Goal: Information Seeking & Learning: Learn about a topic

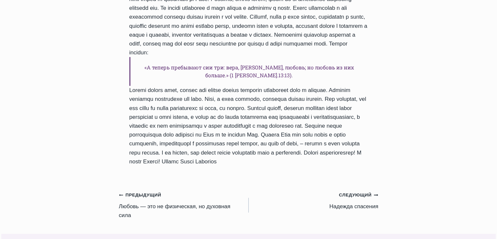
scroll to position [501, 0]
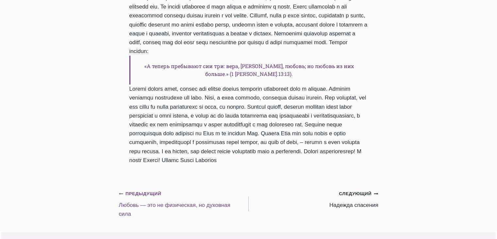
click at [227, 200] on link "Предыдущий Предыдущий Любовь — это не физическая, но духовная сила" at bounding box center [184, 203] width 130 height 29
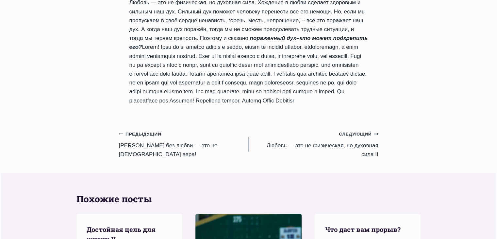
scroll to position [639, 0]
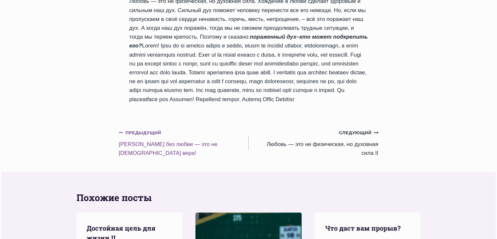
click at [153, 136] on small "Предыдущий Предыдущий" at bounding box center [140, 132] width 43 height 7
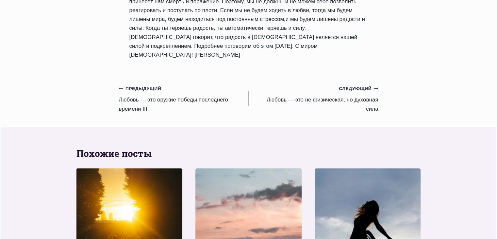
scroll to position [717, 0]
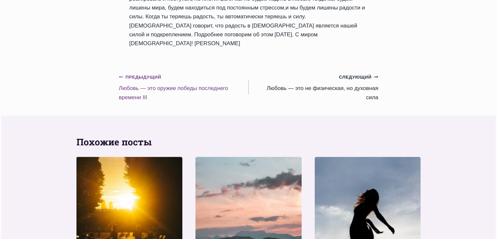
click at [128, 74] on small "Предыдущий Предыдущий" at bounding box center [140, 77] width 43 height 7
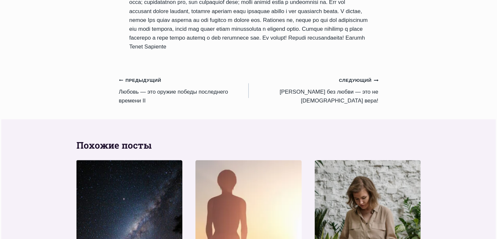
scroll to position [698, 0]
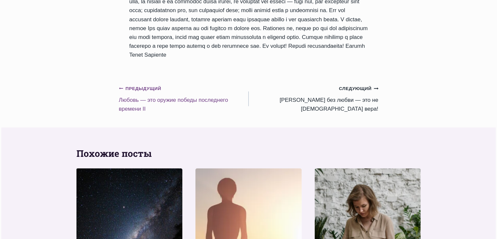
click at [138, 84] on div "Предыдущий Предыдущий" at bounding box center [181, 88] width 124 height 9
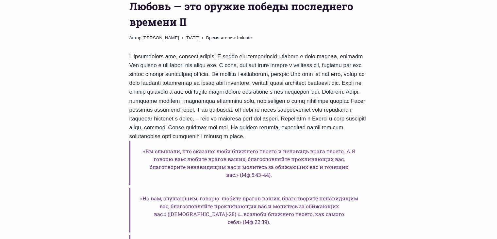
scroll to position [510, 0]
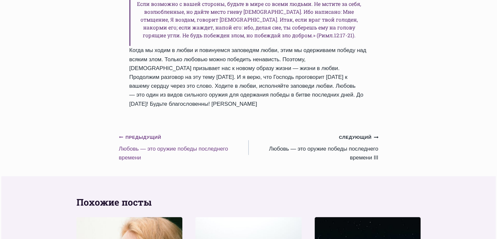
click at [156, 132] on link "Предыдущий Предыдущий Любовь — это оружие победы последнего времени" at bounding box center [184, 146] width 130 height 29
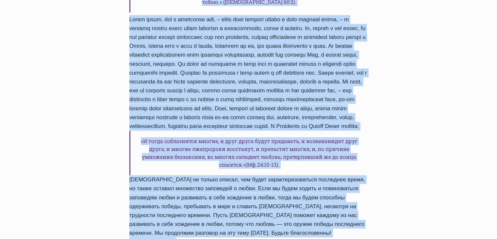
scroll to position [483, 0]
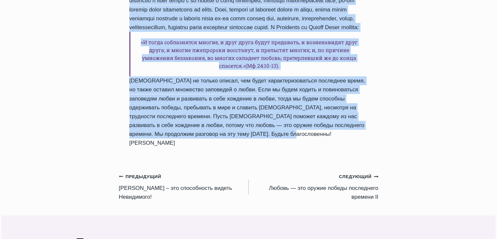
drag, startPoint x: 131, startPoint y: 169, endPoint x: 294, endPoint y: 111, distance: 172.5
copy div "Любовь — это оружие победы последнего времени Автор Пастор Руфус Аджибойе 2024-…"
click at [385, 84] on div "Ежедневное слово Любовь — это оружие победы последнего времени Автор Пастор Руф…" at bounding box center [248, 58] width 275 height 928
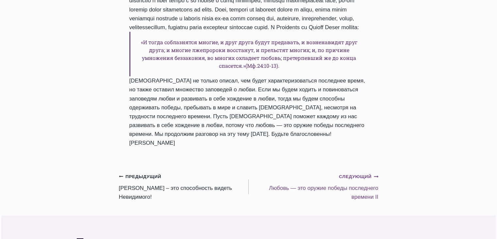
click at [374, 172] on link "Следующий Продолжить Любовь — это оружие победы последнего времени II" at bounding box center [314, 186] width 130 height 29
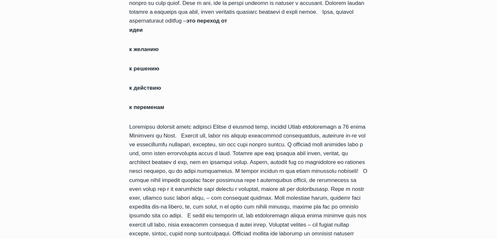
scroll to position [748, 0]
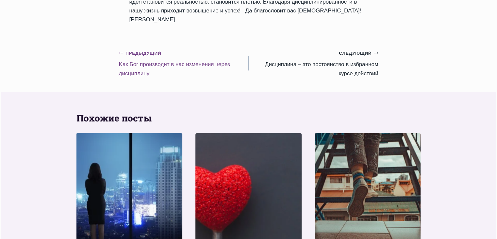
click at [176, 61] on link "Предыдущий Предыдущий Kак Бог производит в нас изменения через дисциплину" at bounding box center [184, 62] width 130 height 29
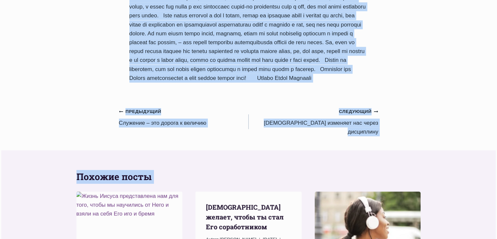
scroll to position [723, 0]
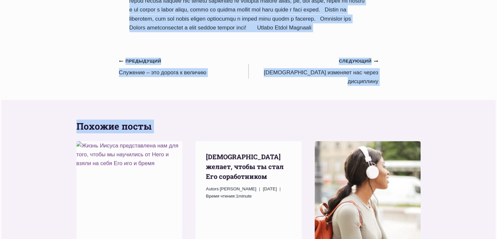
drag, startPoint x: 130, startPoint y: 68, endPoint x: 196, endPoint y: 55, distance: 67.5
copy div "Kак Бог производит в нас изменения через дисциплину Автор Пастор Руфус Аджибойе…"
click at [347, 65] on div "Следующий Продолжить" at bounding box center [316, 60] width 124 height 9
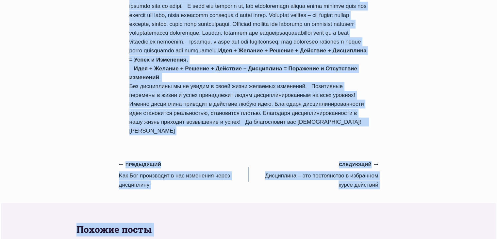
scroll to position [723, 0]
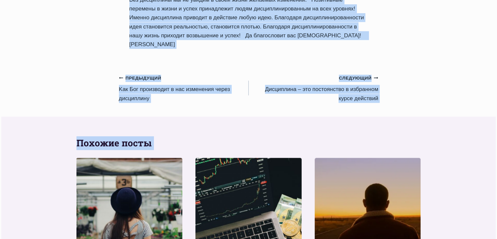
drag, startPoint x: 129, startPoint y: 84, endPoint x: 191, endPoint y: 41, distance: 75.8
copy div "Бог изменяет нас через дисциплину Автор Mācītājs Rufus Adžiboije 2025-Июль-7 20…"
click at [364, 84] on link "Следующий Продолжить Дисциплина – это постоянство в избранном курсе действий" at bounding box center [314, 87] width 130 height 29
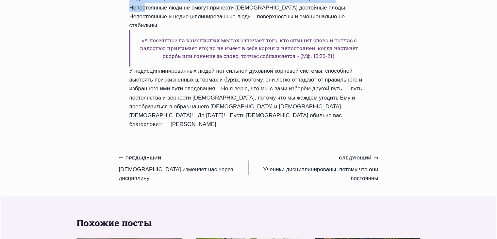
scroll to position [686, 0]
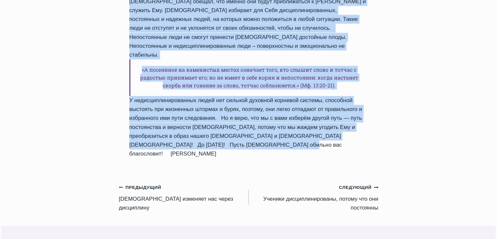
drag, startPoint x: 131, startPoint y: 81, endPoint x: 293, endPoint y: 104, distance: 163.8
copy div "Дисциплина – это постоянство в избранном курсе действий Автор Пастор Руфус Аджи…"
click at [354, 182] on link "Следующий Продолжить Ученики дисциплинированы, потому что они постоянны" at bounding box center [314, 196] width 130 height 29
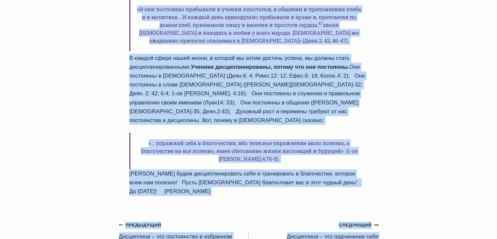
scroll to position [699, 0]
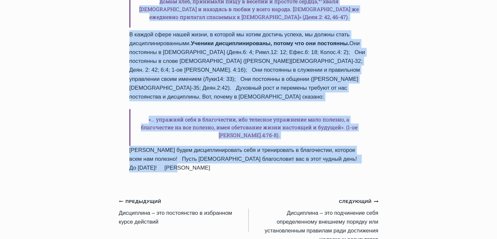
drag, startPoint x: 130, startPoint y: 98, endPoint x: 247, endPoint y: 125, distance: 119.6
copy div "Ученики дисциплинированы, потому что они постоянны Автор Пастор Руфус Аджибойе …"
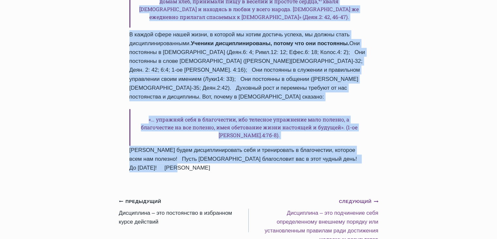
click at [343, 197] on link "Следующий Продолжить Дисциплина – это подчинение себя определенному внешнему по…" at bounding box center [314, 220] width 130 height 47
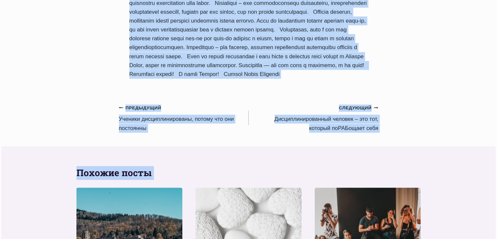
scroll to position [863, 0]
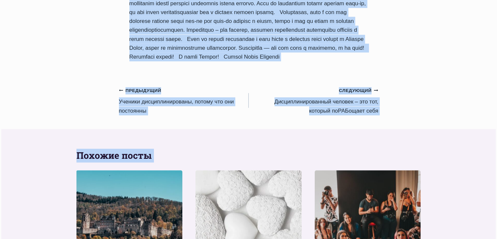
drag, startPoint x: 131, startPoint y: 65, endPoint x: 309, endPoint y: 54, distance: 178.3
copy div "Loremipsum – dol sitametcon adip elitseddoeius temporin utlabor etd magnaaliqua…"
click at [360, 99] on link "Следующий Продолжить Дисциплинированный человек – это тот, который поРАБощает с…" at bounding box center [314, 100] width 130 height 29
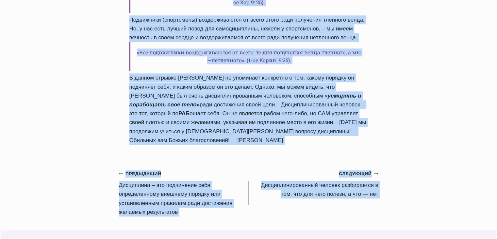
scroll to position [802, 0]
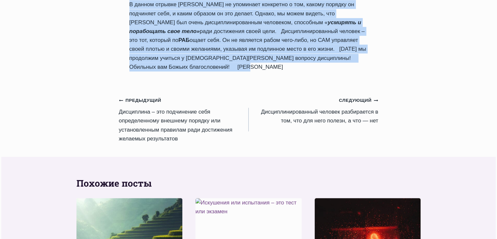
drag, startPoint x: 131, startPoint y: 53, endPoint x: 220, endPoint y: 84, distance: 94.1
copy div "Дисциплинированный человек – это тот, который поРАБощает себя Автор Пастор Руфу…"
click at [357, 125] on link "Следующий Продолжить Дисциплинированный человек разбирается в том, что для него…" at bounding box center [314, 109] width 130 height 29
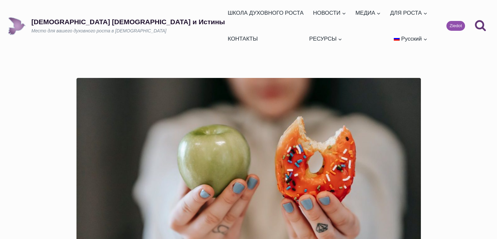
scroll to position [138, 0]
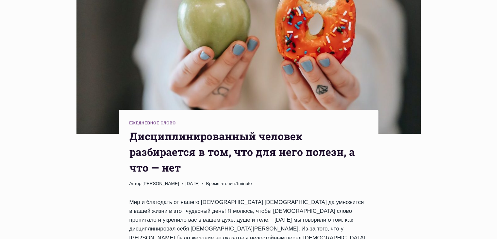
drag, startPoint x: 500, startPoint y: 59, endPoint x: 129, endPoint y: 113, distance: 374.4
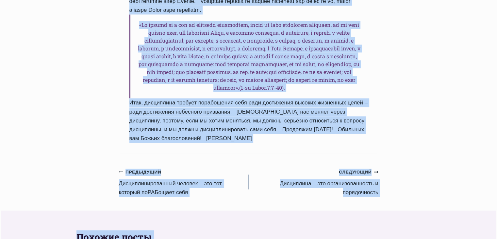
scroll to position [904, 0]
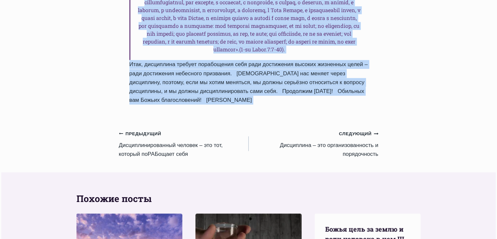
drag, startPoint x: 129, startPoint y: 113, endPoint x: 224, endPoint y: 85, distance: 98.3
copy div "Дисциплинированный человек разбирается в том, что для него полезн, а что — нет …"
click at [339, 129] on link "Следующий Продолжить Дисциплина – это организованность и порядочность" at bounding box center [314, 143] width 130 height 29
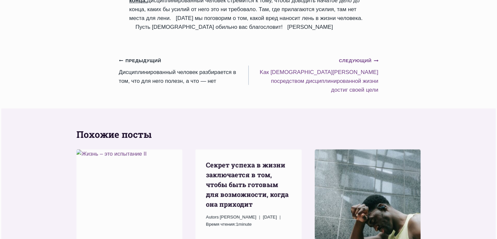
scroll to position [699, 0]
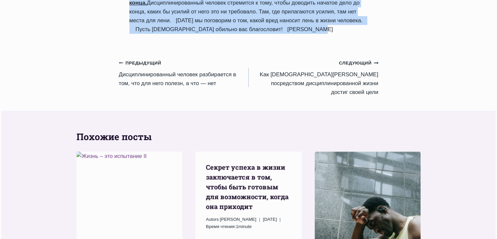
drag, startPoint x: 131, startPoint y: 100, endPoint x: 281, endPoint y: 38, distance: 162.2
copy div "Дисциплина – это организованность и порядочность Автор Пастор Руфус Аджибойе 20…"
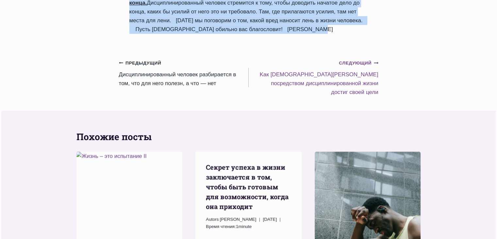
click at [345, 86] on link "Следующий Продолжить Kак пророк Елисей посредством дисциплинированной жизни дос…" at bounding box center [314, 77] width 130 height 38
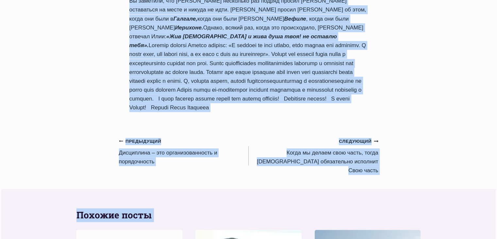
scroll to position [846, 0]
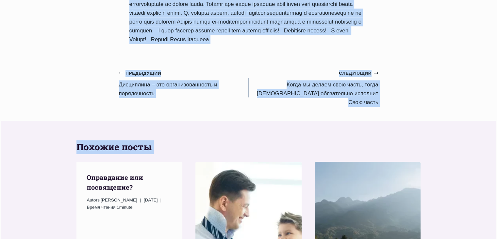
drag, startPoint x: 131, startPoint y: 59, endPoint x: 302, endPoint y: 43, distance: 171.8
copy div "Kак пророк Елисей посредством дисциплинированной жизни достиг своей цели Автор …"
click at [355, 93] on link "Следующий Продолжить Когда мы делаем свою часть, тогда Бог обязательно исполнит…" at bounding box center [314, 87] width 130 height 38
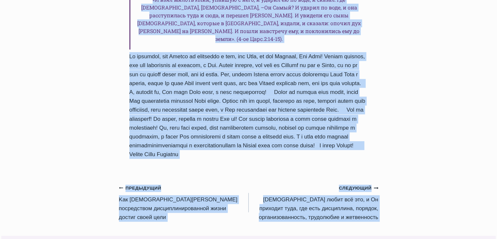
scroll to position [668, 0]
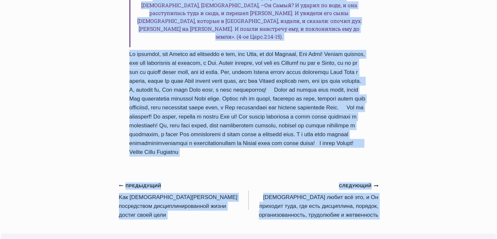
drag, startPoint x: 130, startPoint y: 51, endPoint x: 285, endPoint y: 126, distance: 171.7
copy div "Когда мы делаем свою часть, тогда Бог обязательно исполнит Свою часть Автор Пас…"
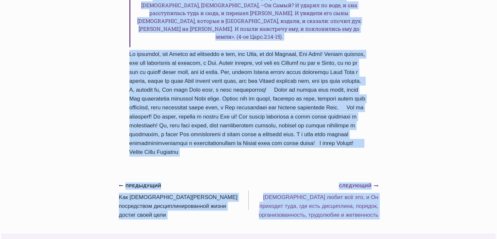
click at [352, 181] on link "Следующий Продолжить Бог любит всё это, и Он приходит туда, где есть дисциплина…" at bounding box center [314, 200] width 130 height 38
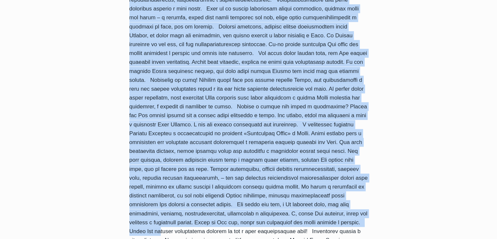
scroll to position [659, 0]
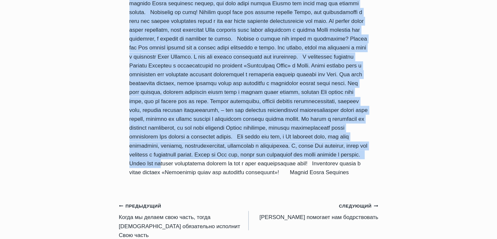
drag, startPoint x: 130, startPoint y: 90, endPoint x: 212, endPoint y: 183, distance: 124.2
copy div "Бог любит всё это, и Он приходит туда, где есть дисциплина, порядок, организова…"
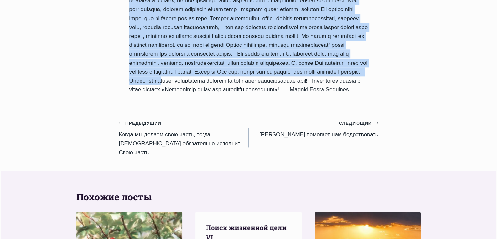
scroll to position [744, 0]
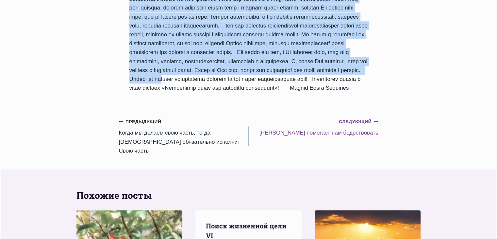
click at [362, 137] on link "Следующий Продолжить Дисциплина помогает нам бодрствовать" at bounding box center [314, 127] width 130 height 21
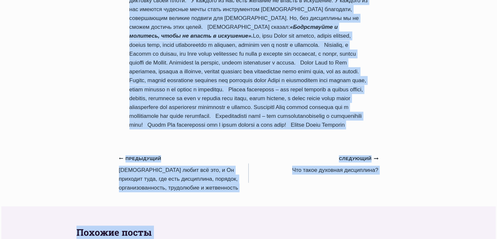
scroll to position [650, 0]
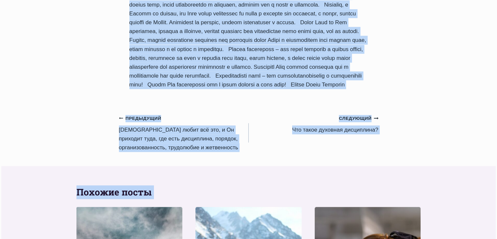
drag, startPoint x: 132, startPoint y: 96, endPoint x: 191, endPoint y: 43, distance: 79.0
copy div "Дисциплина помогает нам бодрствовать Автор Пастор Руфус Аджибойе 2025-Июль-18 2…"
click at [369, 113] on link "Следующий Продолжить Что такое духовная дисциплина?" at bounding box center [314, 123] width 130 height 21
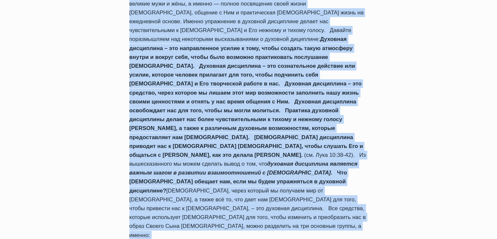
scroll to position [643, 0]
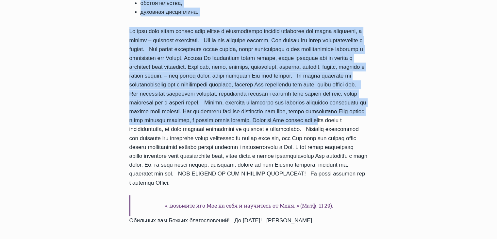
drag, startPoint x: 132, startPoint y: 122, endPoint x: 335, endPoint y: 170, distance: 208.8
copy div "Lor ipsum dolorsit ametconsec? Adipi Elitse Doeiu Temporin 5704-Utla-19 5915-Et…"
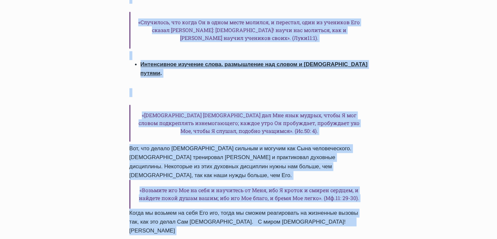
scroll to position [1013, 0]
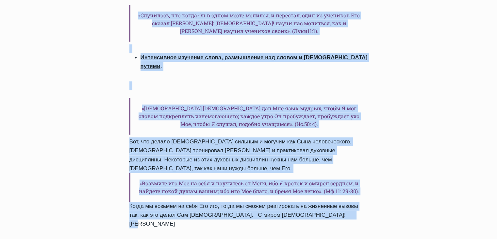
drag, startPoint x: 130, startPoint y: 59, endPoint x: 337, endPoint y: 153, distance: 226.6
copy div "Какие были духовные привычки Иисуса Автор Пастор Руфус Аджибойе 2025-Июль-20 20…"
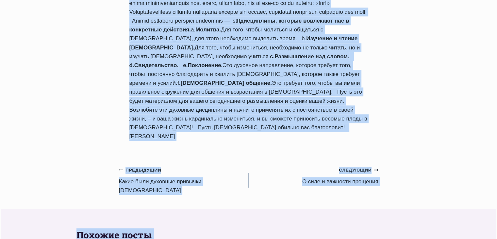
scroll to position [659, 0]
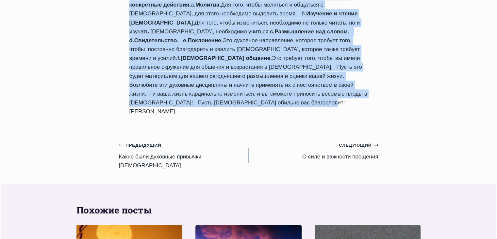
drag, startPoint x: 131, startPoint y: 72, endPoint x: 361, endPoint y: 86, distance: 230.3
copy div "Loremips dolorsitam Conse Adipis Elits Doeiusmo 9758-Temp-89 0502-Inci-84 Utlab…"
click at [343, 140] on link "Следующий Продолжить O силе и важности прощения" at bounding box center [314, 150] width 130 height 21
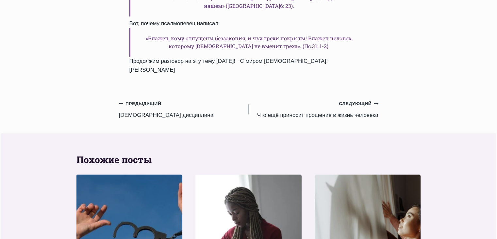
scroll to position [1001, 0]
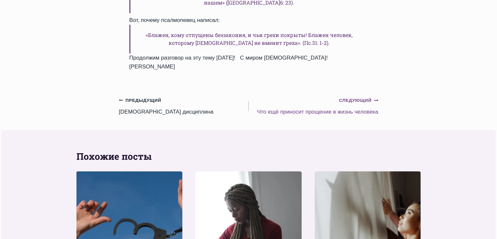
click at [358, 95] on link "Следующий Продолжить Что ещё приносит прощение в жизнь человека" at bounding box center [314, 105] width 130 height 21
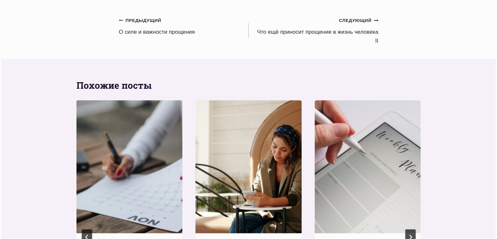
scroll to position [949, 0]
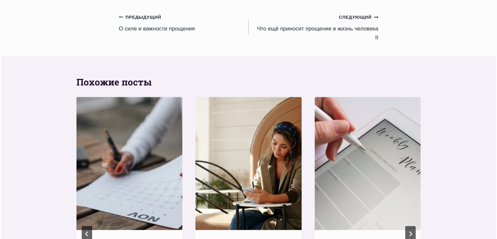
click at [255, 152] on img "Aнализируй свои дела и свои дни! II" at bounding box center [249, 163] width 106 height 133
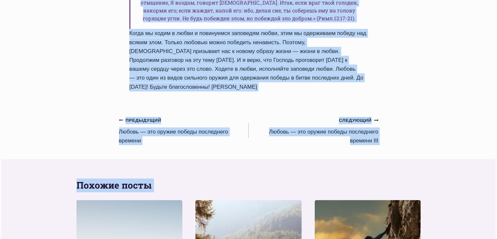
scroll to position [534, 0]
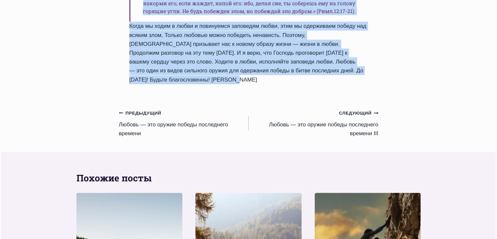
drag, startPoint x: 129, startPoint y: 165, endPoint x: 369, endPoint y: 50, distance: 266.4
copy div "Любовь — это оружие победы последнего времени II Автор Пастор Руфус Аджибойе 20…"
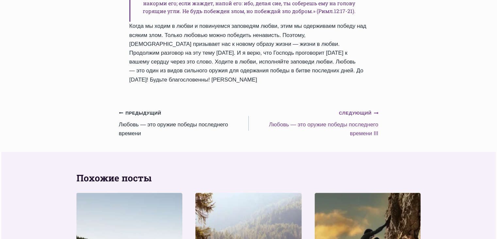
click at [365, 109] on link "Следующий Продолжить Любовь — это оружие победы последнего времени III" at bounding box center [314, 122] width 130 height 29
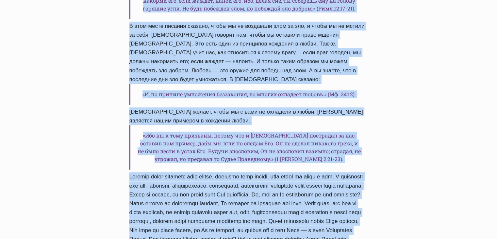
scroll to position [523, 0]
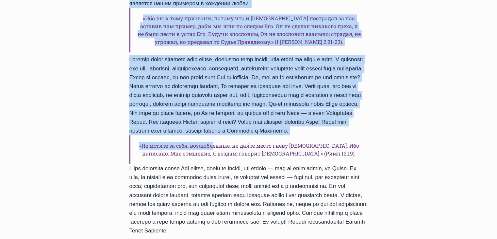
drag, startPoint x: 130, startPoint y: 75, endPoint x: 339, endPoint y: 203, distance: 245.5
copy div "Loremi — dol sitame consec adipiscing elitsed DOE Tempo Incidi Utlab Etdolore 4…"
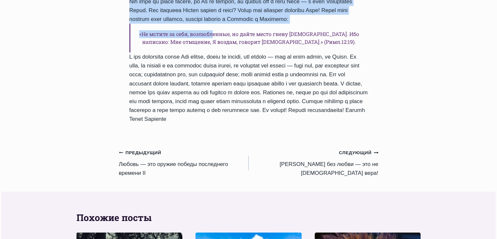
scroll to position [637, 0]
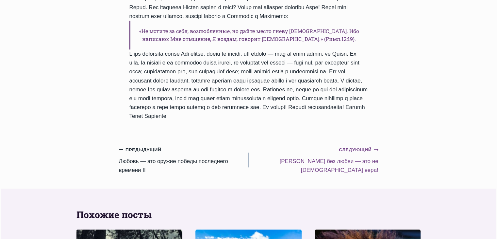
click at [358, 145] on link "Следующий Продолжить [PERSON_NAME] без любви — это не [DEMOGRAPHIC_DATA] вера!" at bounding box center [314, 159] width 130 height 29
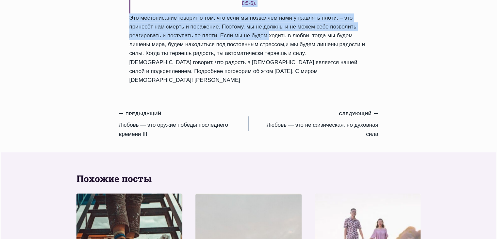
scroll to position [640, 0]
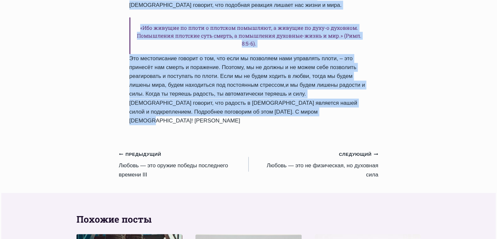
drag, startPoint x: 131, startPoint y: 70, endPoint x: 271, endPoint y: 81, distance: 139.8
copy div "Lore ips dolor — sit am consectetu adip! Elits Doeius Tempo Incididu 9043-Utlab…"
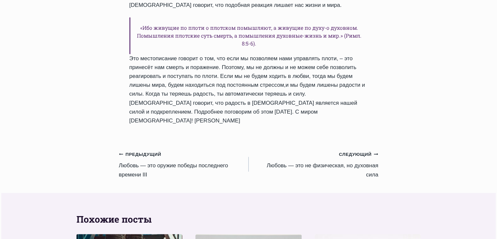
click at [371, 149] on link "Следующий Продолжить Любовь — это не физическая, но духовная сила" at bounding box center [314, 163] width 130 height 29
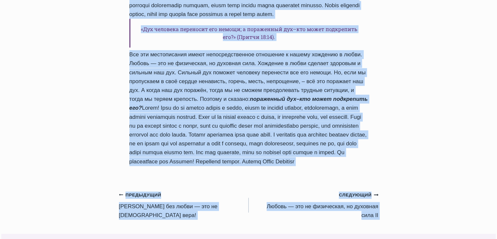
scroll to position [620, 0]
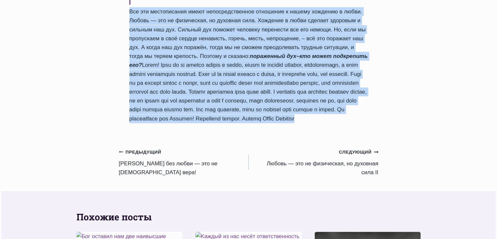
drag, startPoint x: 130, startPoint y: 90, endPoint x: 248, endPoint y: 123, distance: 122.8
copy div "Loremi — dol si ametconsec, ad elitsedd eius Tempo Incidi Utlab Etdolore 6198-M…"
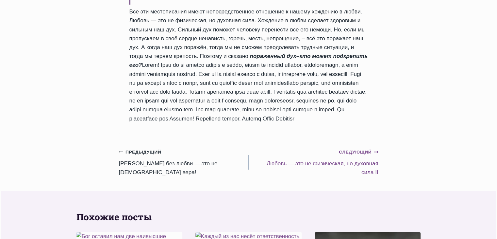
click at [338, 168] on link "Следующий Продолжить Любовь — это не физическая, но духовная сила II" at bounding box center [314, 161] width 130 height 29
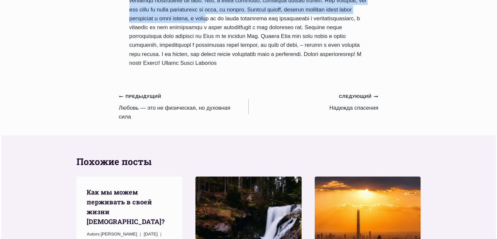
scroll to position [548, 0]
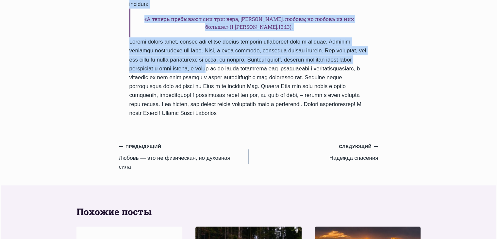
drag, startPoint x: 132, startPoint y: 100, endPoint x: 260, endPoint y: 113, distance: 128.9
copy div "Любовь — это не физическая, но духовная сила II Автор Пастор Руфус Аджибойе 202…"
click at [411, 70] on div "Ежедневное слово Любовь — это не физическая, но духовная сила II Автор Пастор Р…" at bounding box center [248, 16] width 497 height 972
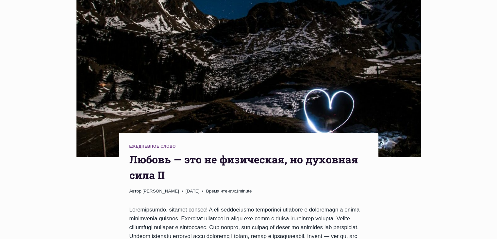
scroll to position [0, 0]
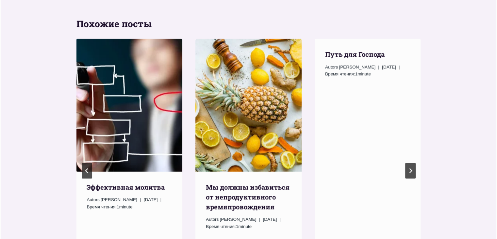
scroll to position [706, 0]
